Goal: Find specific page/section: Find specific page/section

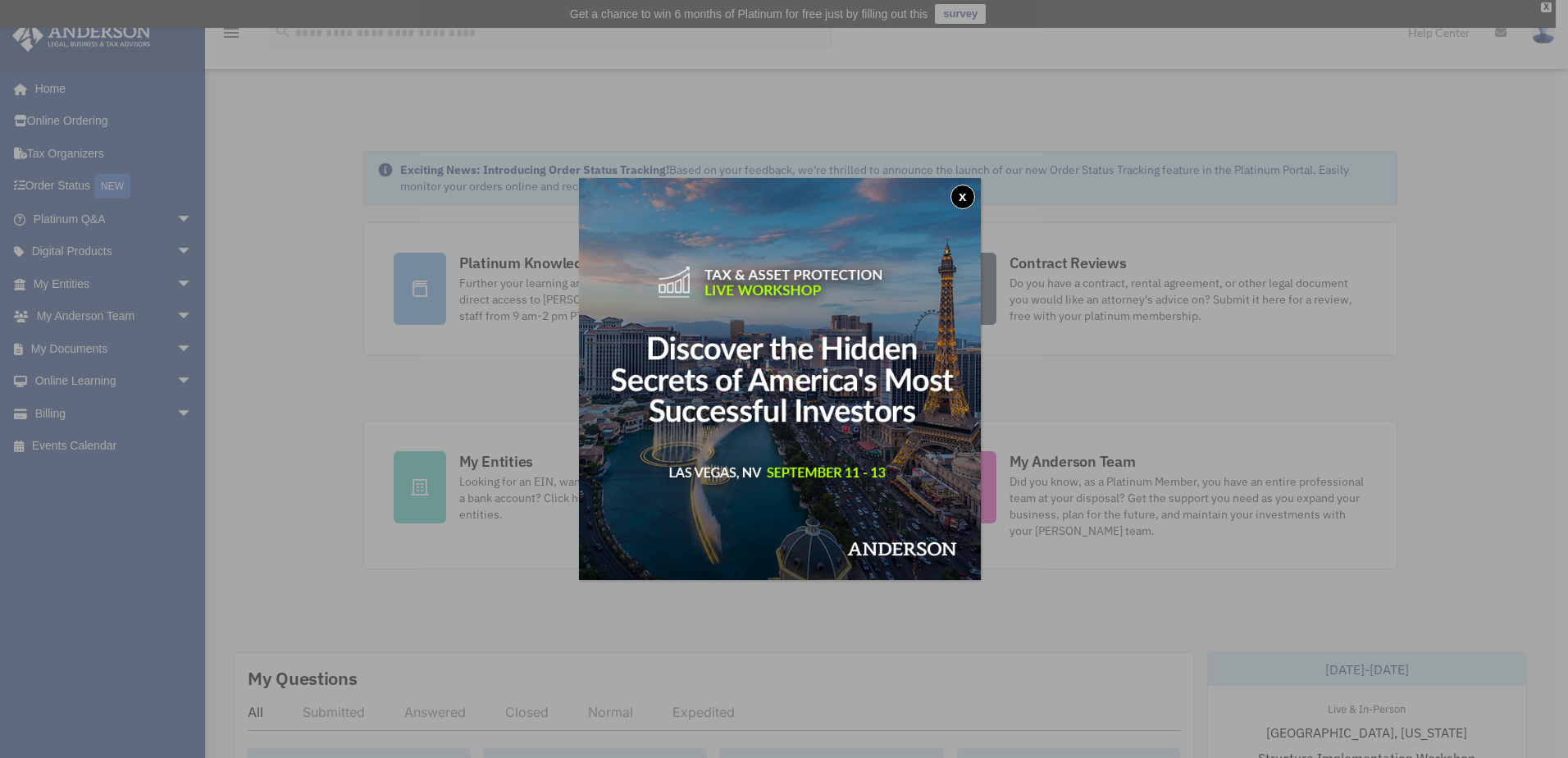
click at [974, 188] on button "x" at bounding box center [963, 197] width 24 height 24
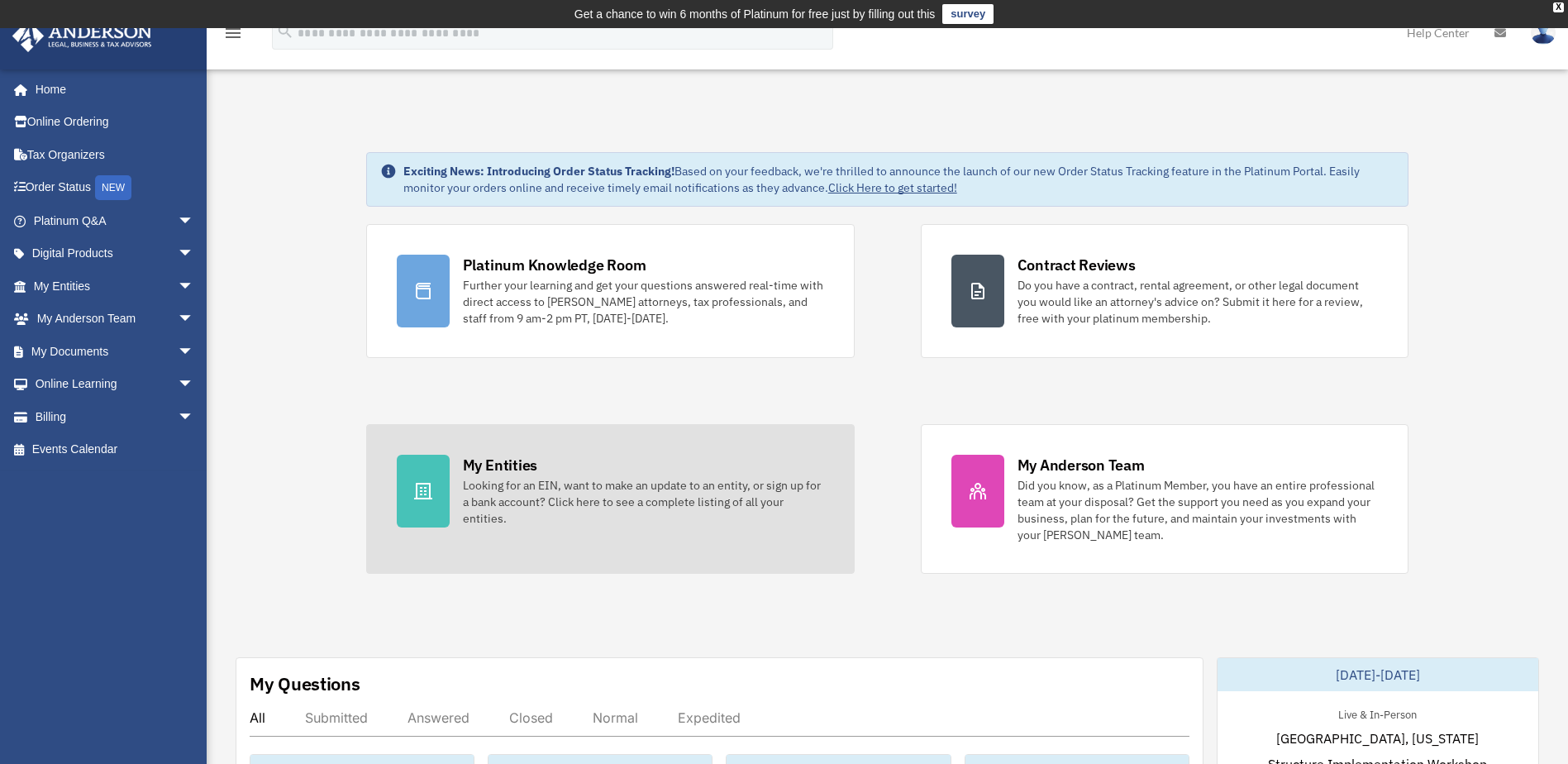
click at [622, 482] on div "Looking for an EIN, want to make an update to an entity, or sign up for a bank …" at bounding box center [643, 501] width 361 height 49
click at [440, 512] on div at bounding box center [423, 491] width 53 height 73
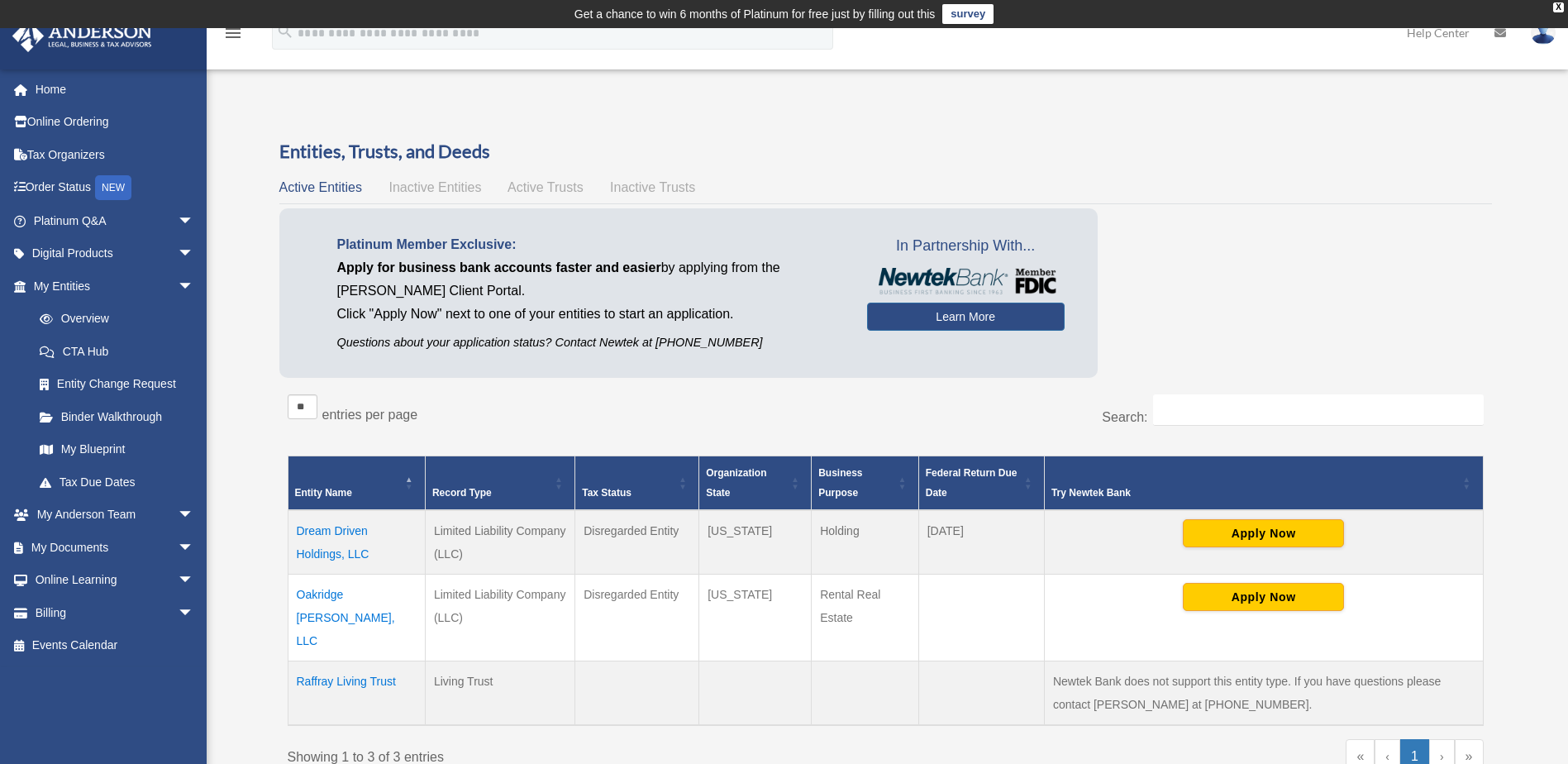
click at [367, 596] on td "Oakridge [PERSON_NAME], LLC" at bounding box center [356, 616] width 137 height 87
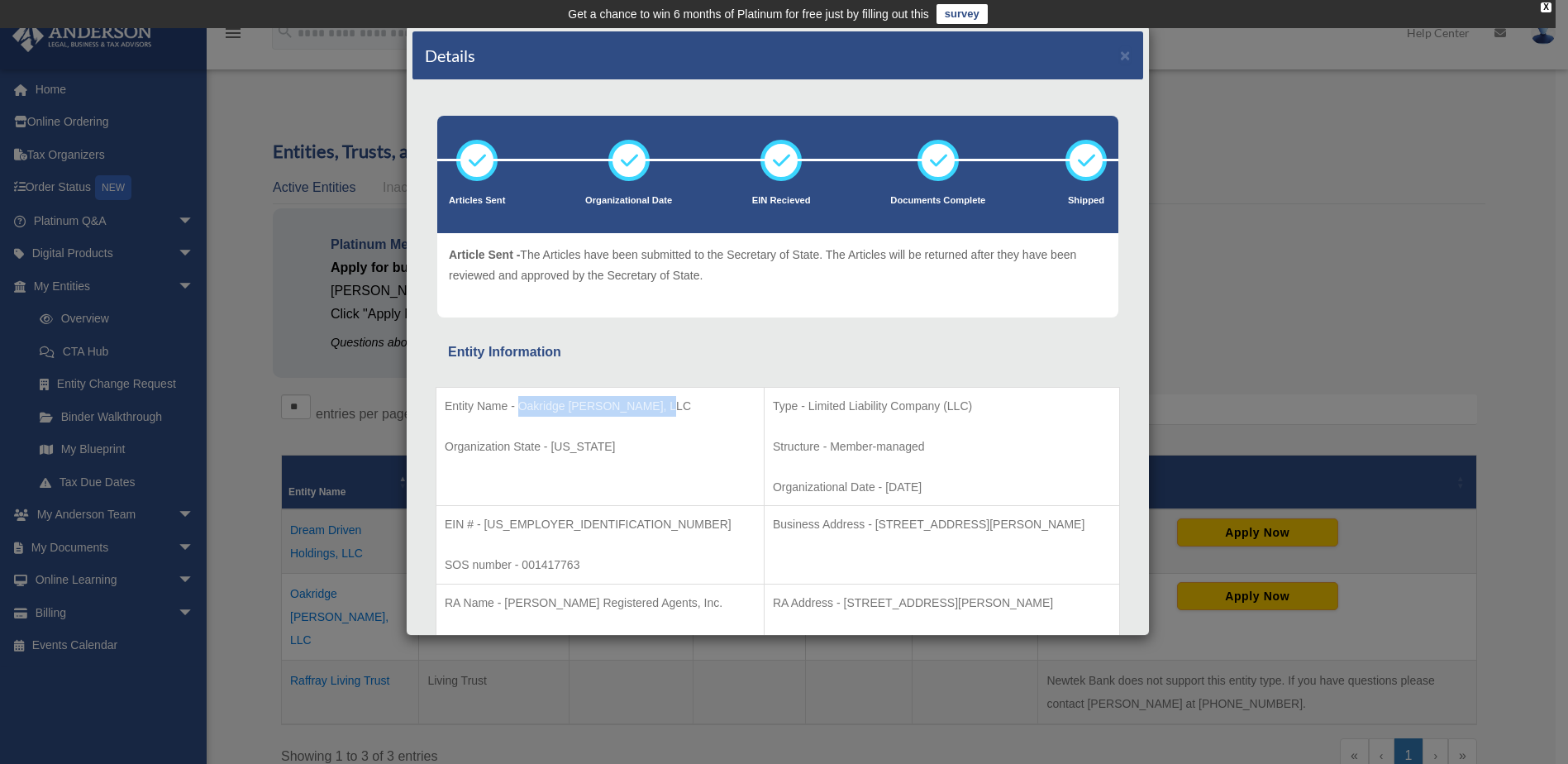
drag, startPoint x: 520, startPoint y: 406, endPoint x: 667, endPoint y: 404, distance: 147.0
click at [667, 404] on p "Entity Name - Oakridge [PERSON_NAME], LLC" at bounding box center [600, 406] width 310 height 21
drag, startPoint x: 667, startPoint y: 404, endPoint x: 657, endPoint y: 404, distance: 10.0
copy p "Oakridge [PERSON_NAME], LLC"
